Goal: Task Accomplishment & Management: Manage account settings

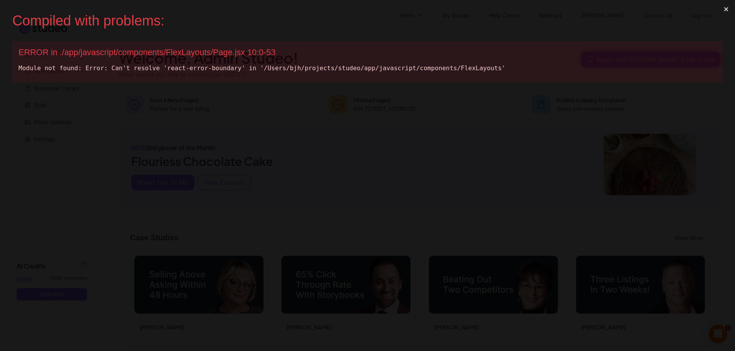
click at [733, 9] on button "×" at bounding box center [727, 9] width 18 height 19
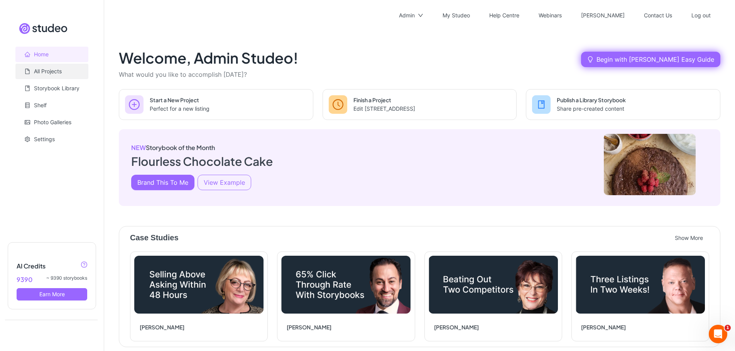
click at [50, 72] on link "All Projects" at bounding box center [48, 71] width 28 height 7
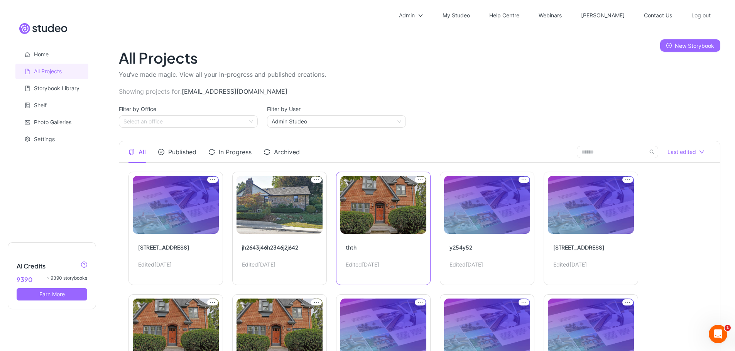
click at [368, 190] on link "Edit Project" at bounding box center [383, 228] width 95 height 113
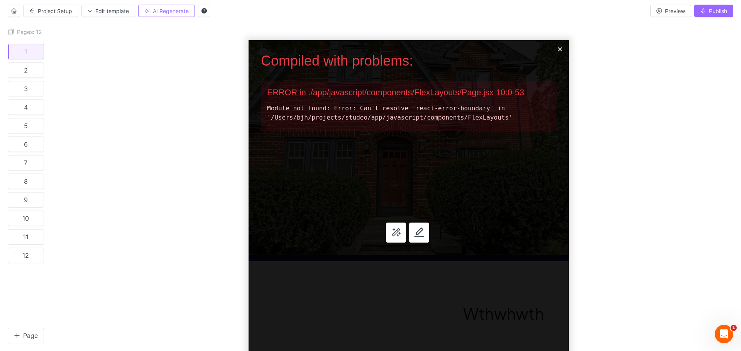
click at [560, 47] on button "×" at bounding box center [560, 49] width 18 height 19
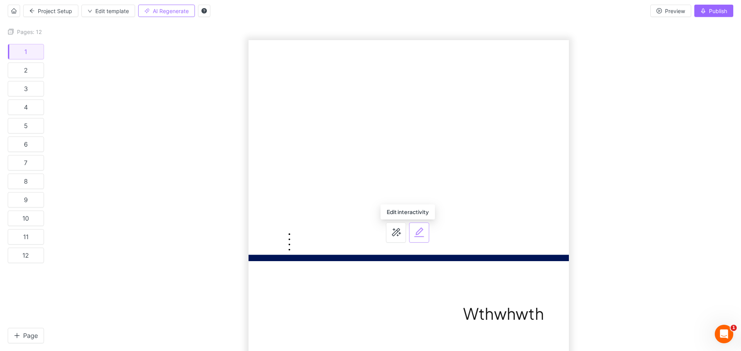
click at [423, 231] on button "button" at bounding box center [419, 233] width 20 height 20
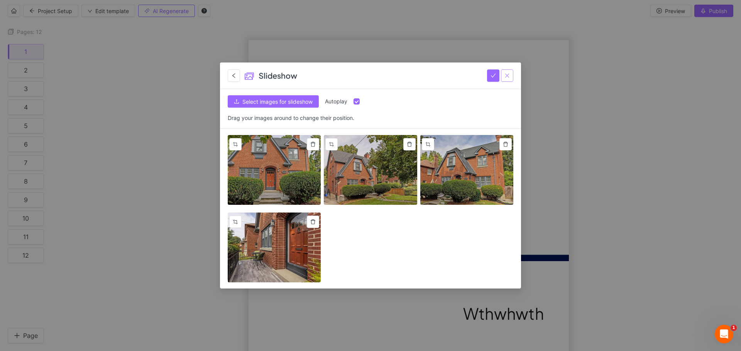
click at [510, 75] on button "button" at bounding box center [507, 75] width 12 height 12
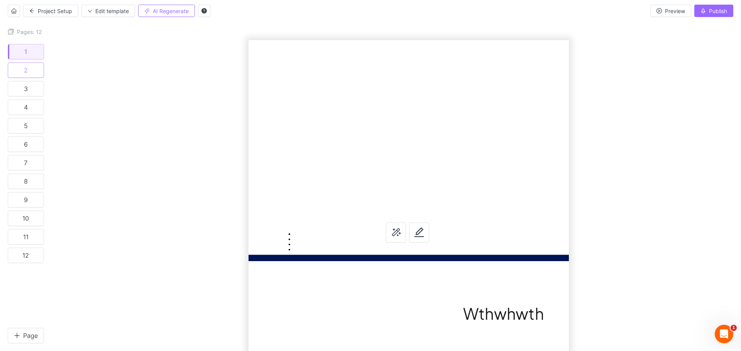
click at [15, 72] on button "2" at bounding box center [26, 70] width 36 height 15
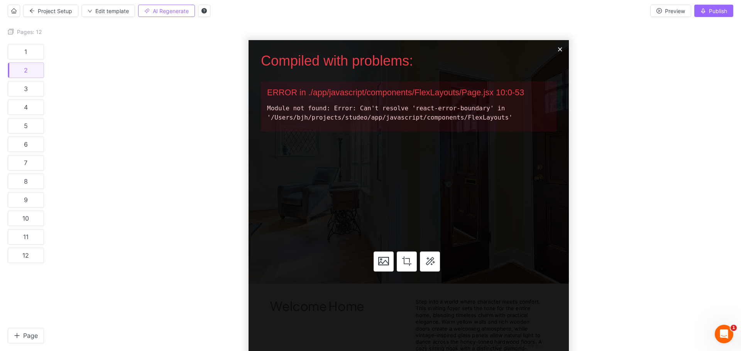
click at [560, 49] on button "×" at bounding box center [560, 49] width 18 height 19
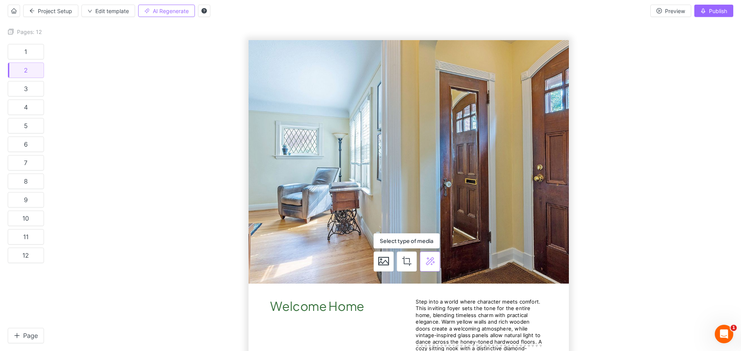
click at [431, 261] on icon "button" at bounding box center [430, 261] width 9 height 8
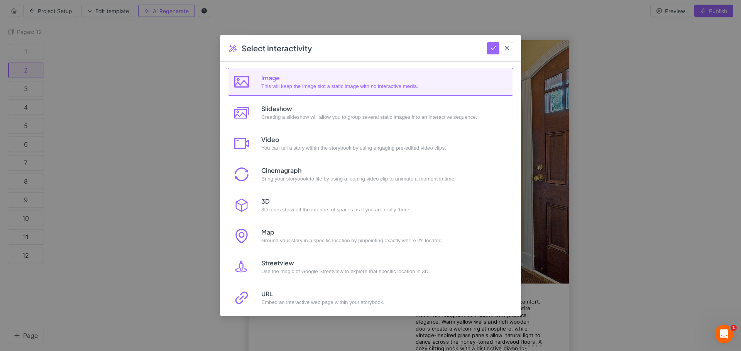
click at [398, 88] on div "Image This will keep the image slot a static image with no interactive media." at bounding box center [383, 82] width 245 height 18
click at [491, 46] on icon "check" at bounding box center [493, 48] width 5 height 5
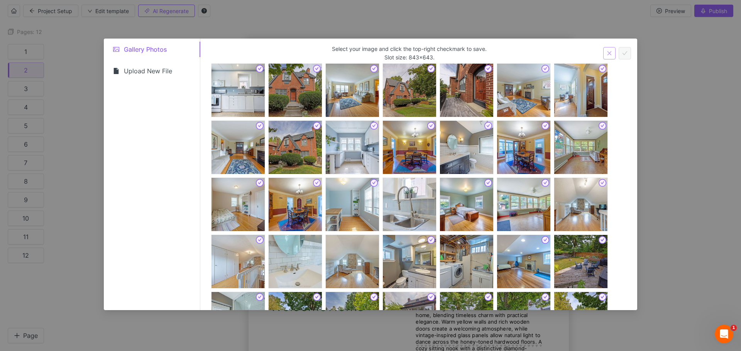
click at [610, 52] on icon "close" at bounding box center [609, 53] width 5 height 5
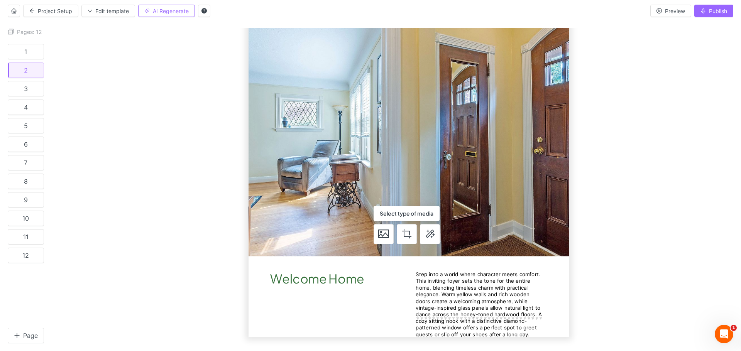
scroll to position [33, 0]
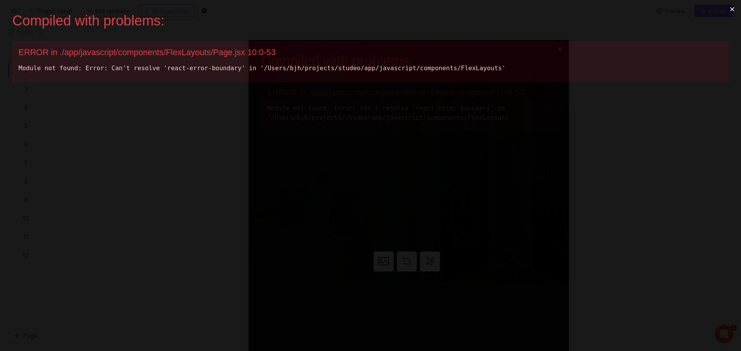
click at [734, 8] on button "×" at bounding box center [732, 9] width 18 height 19
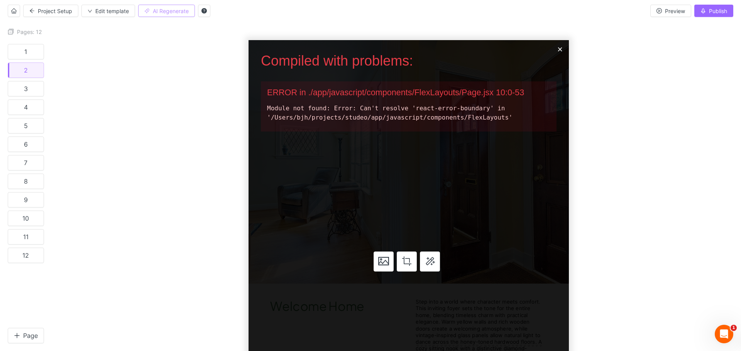
click at [178, 11] on span "AI Regenerate" at bounding box center [171, 11] width 36 height 7
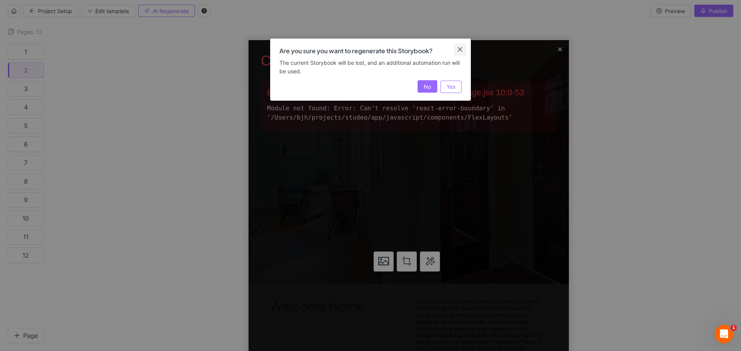
click at [462, 49] on icon "close" at bounding box center [460, 49] width 6 height 6
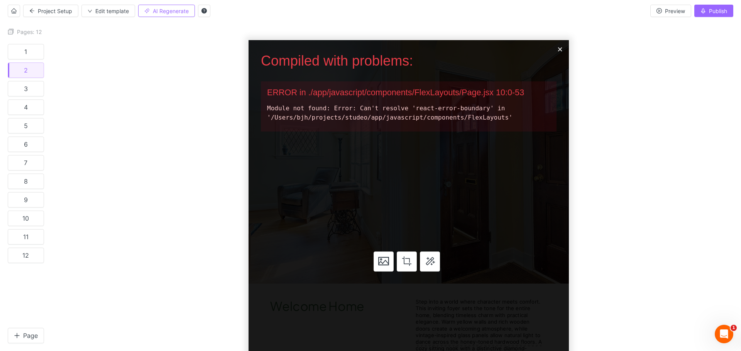
click at [559, 49] on button "×" at bounding box center [560, 49] width 18 height 19
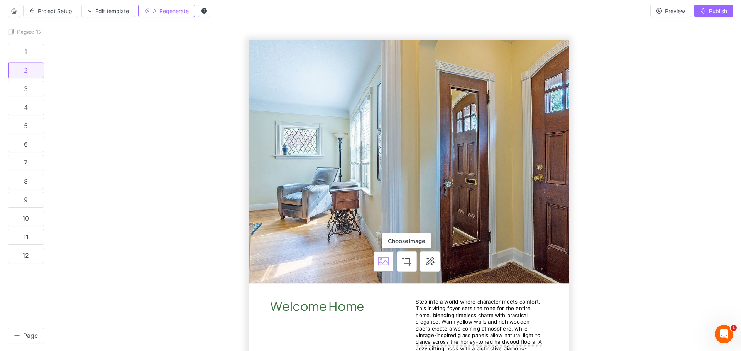
click at [384, 255] on button "button" at bounding box center [384, 262] width 20 height 20
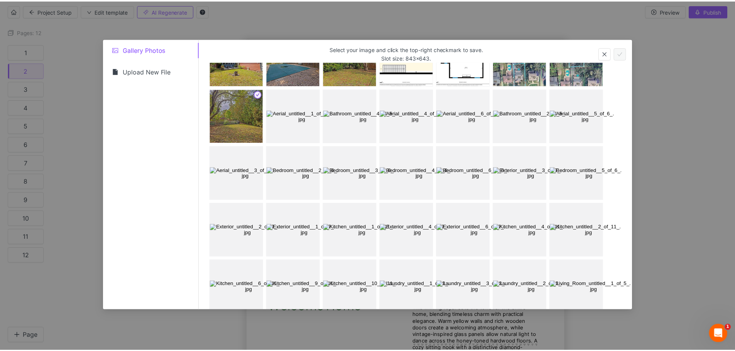
scroll to position [728, 0]
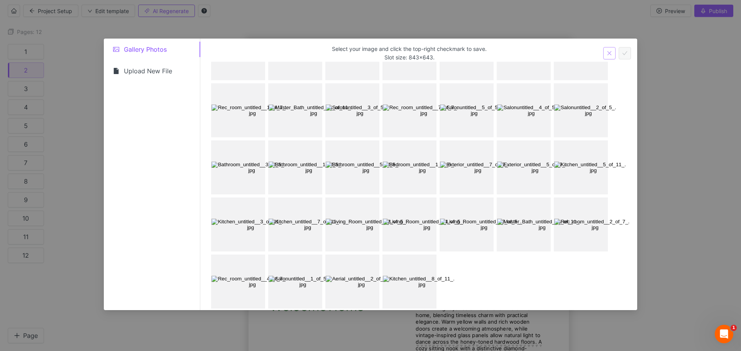
click at [609, 53] on icon "close" at bounding box center [610, 53] width 4 height 4
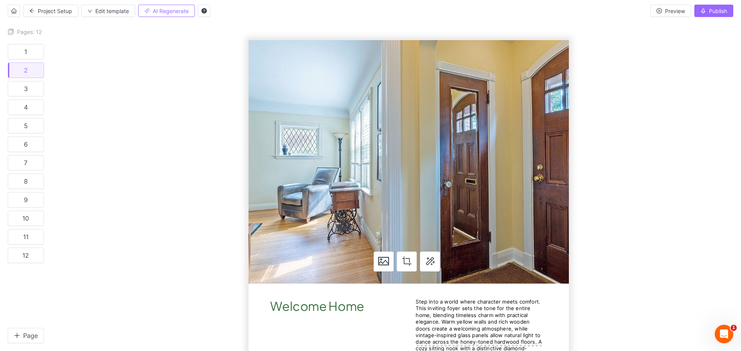
click at [21, 9] on div "Project Setup Edit template AI Regenerate Preview Publish" at bounding box center [370, 11] width 741 height 22
click at [17, 10] on link "Home" at bounding box center [14, 11] width 12 height 12
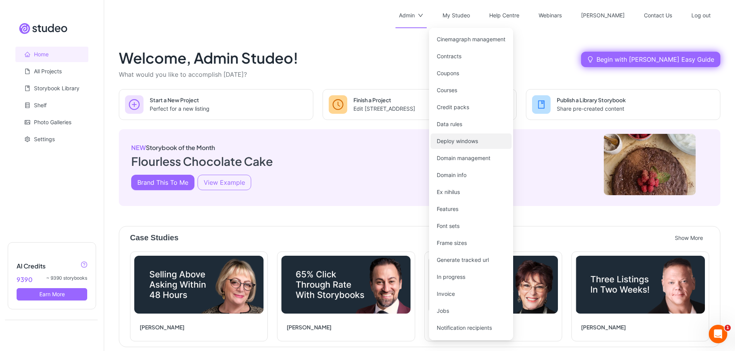
scroll to position [68, 0]
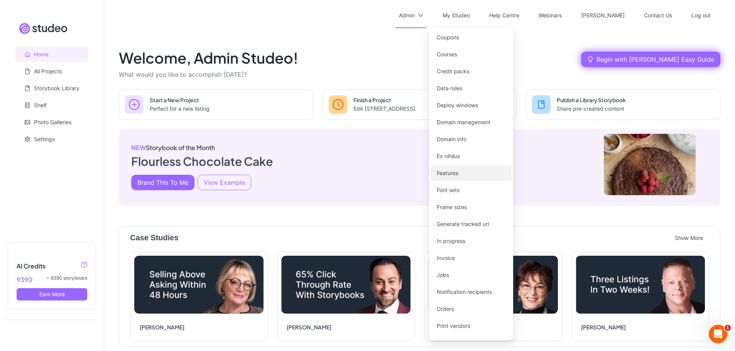
click at [454, 170] on link "Features" at bounding box center [448, 173] width 22 height 7
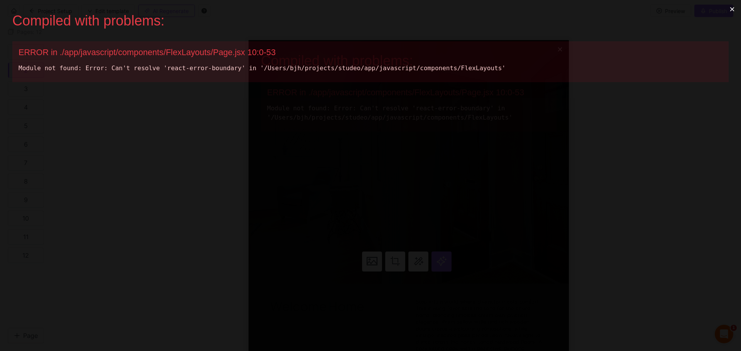
click at [733, 11] on button "×" at bounding box center [732, 9] width 18 height 19
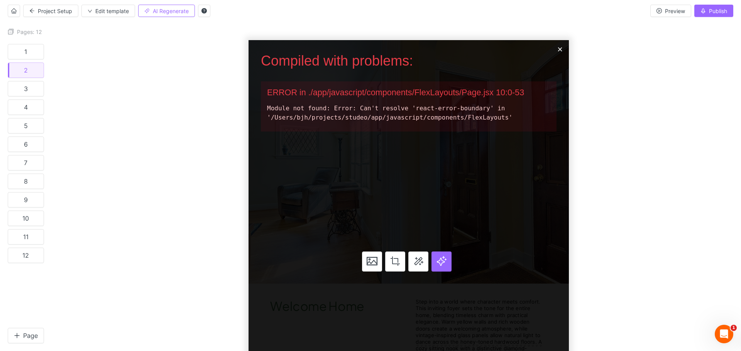
click at [560, 49] on button "×" at bounding box center [560, 49] width 18 height 19
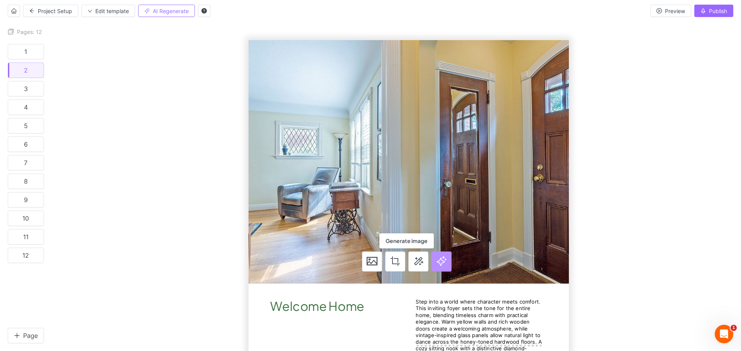
click at [439, 264] on icon "button" at bounding box center [442, 261] width 10 height 10
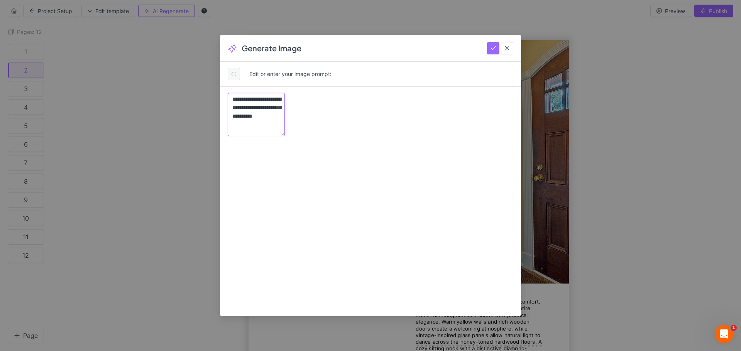
click at [285, 107] on textarea "**********" at bounding box center [256, 114] width 57 height 43
type textarea "**********"
click at [493, 50] on icon "check" at bounding box center [493, 48] width 5 height 5
